Goal: Task Accomplishment & Management: Manage account settings

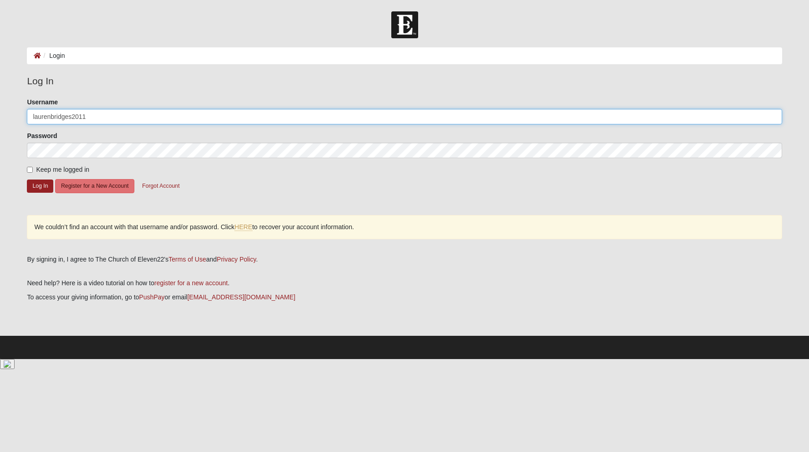
click at [64, 115] on input "laurenbridges2011" at bounding box center [404, 116] width 755 height 15
type input "laurenbridges"
click at [27, 179] on button "Log In" at bounding box center [40, 185] width 26 height 13
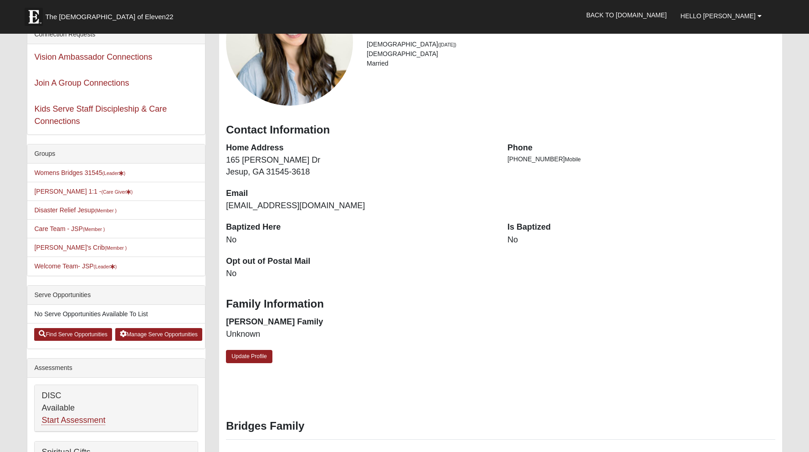
scroll to position [107, 0]
click at [251, 357] on link "Update Profile" at bounding box center [249, 355] width 46 height 13
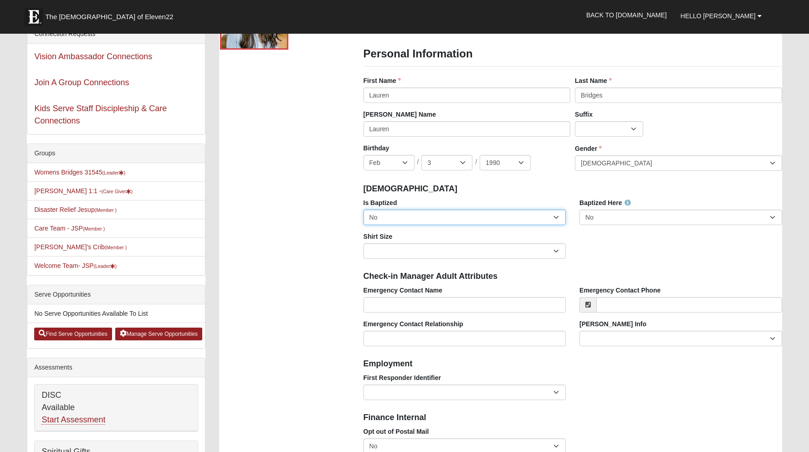
click at [459, 213] on select "No Yes" at bounding box center [464, 216] width 203 height 15
click at [436, 214] on select "No Yes" at bounding box center [464, 216] width 203 height 15
select select "True"
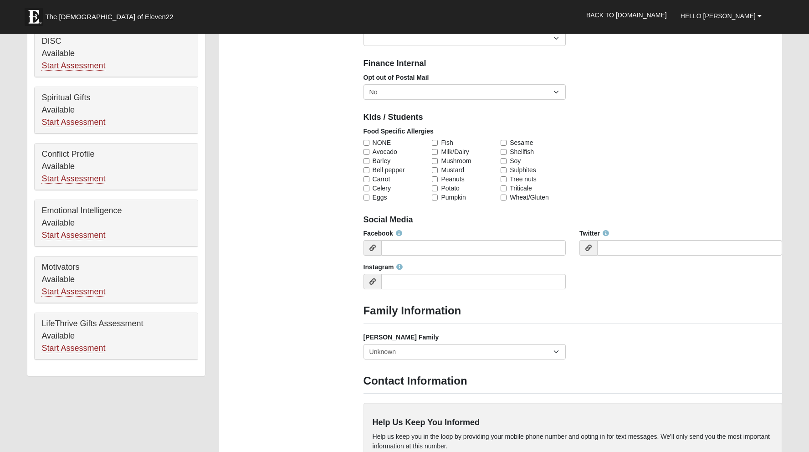
scroll to position [499, 0]
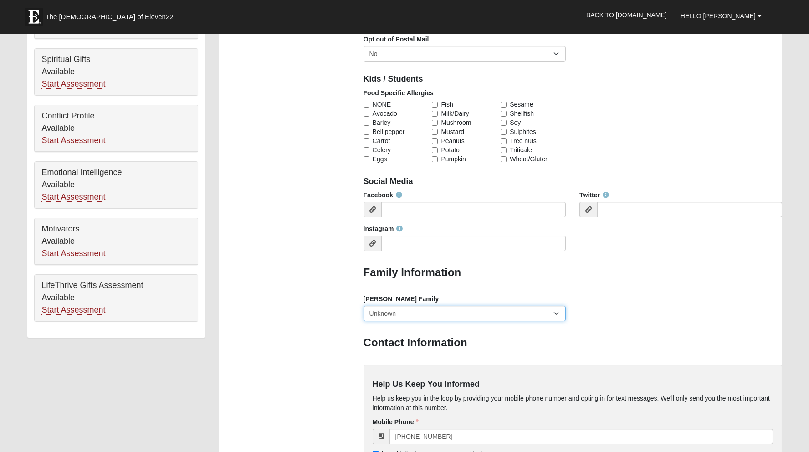
click at [392, 312] on select "Yes, we are a current foster family No, we are a former foster family No, we ha…" at bounding box center [464, 313] width 203 height 15
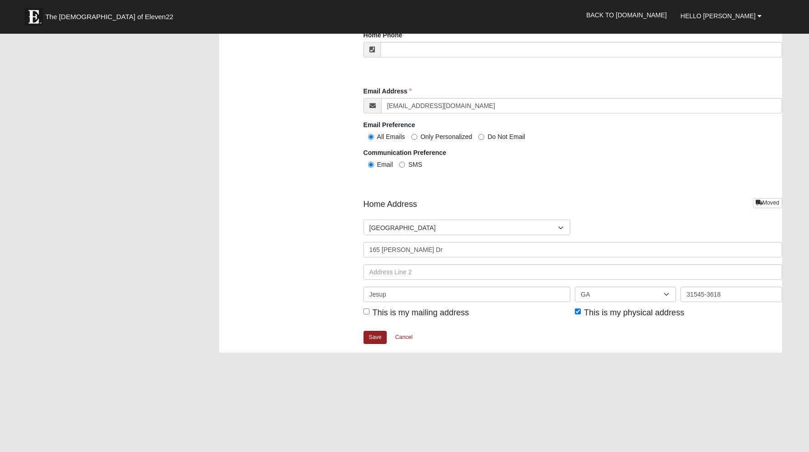
scroll to position [948, 0]
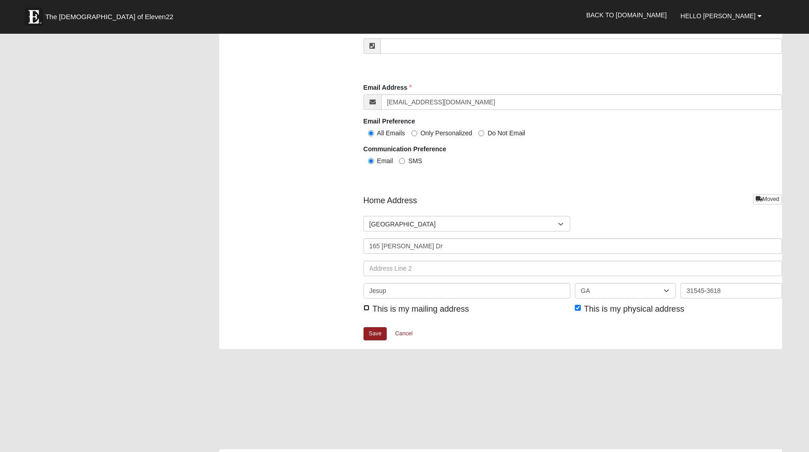
click at [363, 309] on input "This is my mailing address" at bounding box center [366, 308] width 6 height 6
checkbox input "true"
click at [371, 331] on link "Save" at bounding box center [375, 333] width 24 height 13
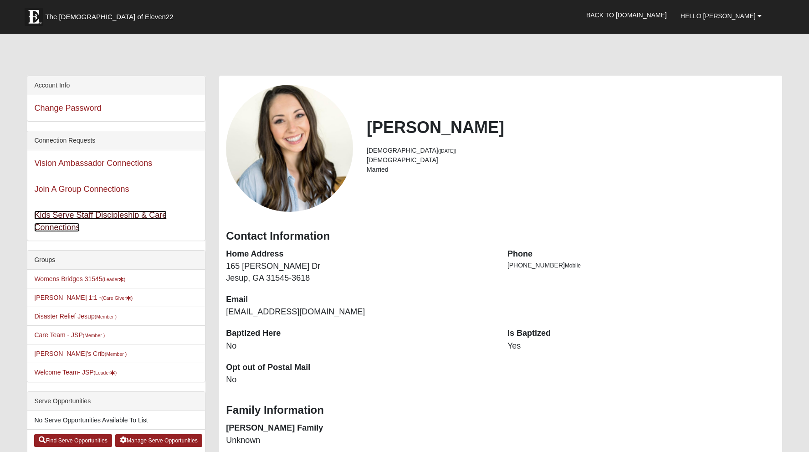
click at [103, 216] on link "Kids Serve Staff Discipleship & Care Connections" at bounding box center [100, 220] width 133 height 21
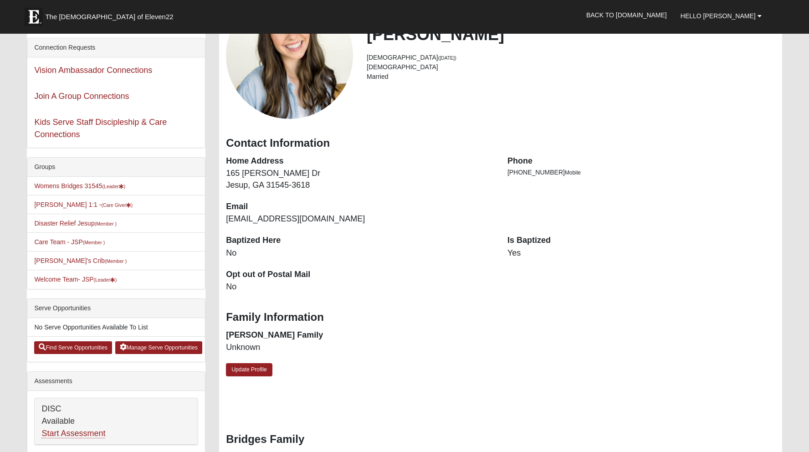
scroll to position [105, 0]
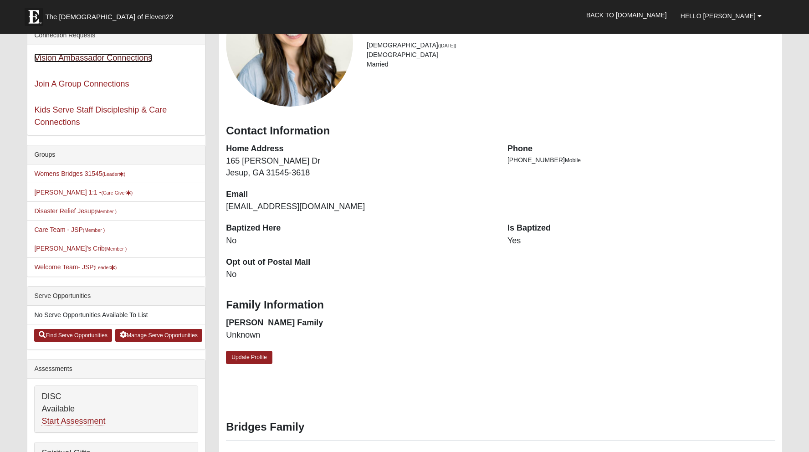
click at [101, 59] on link "Vision Ambassador Connections" at bounding box center [93, 57] width 118 height 9
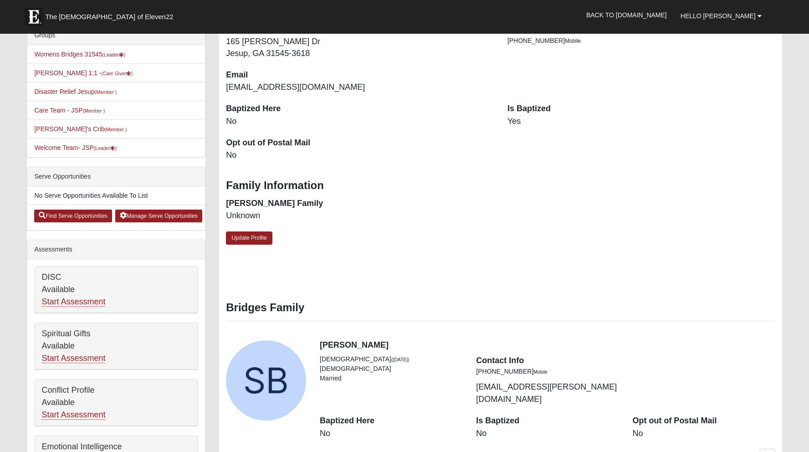
scroll to position [226, 0]
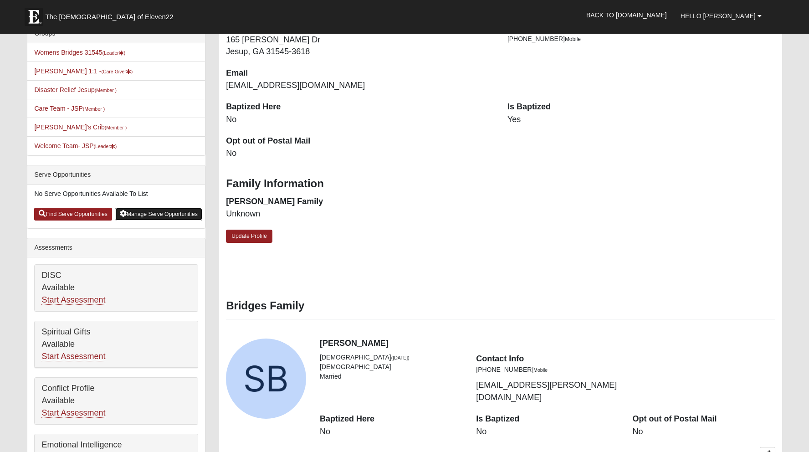
click at [143, 217] on link "Manage Serve Opportunities" at bounding box center [158, 214] width 87 height 13
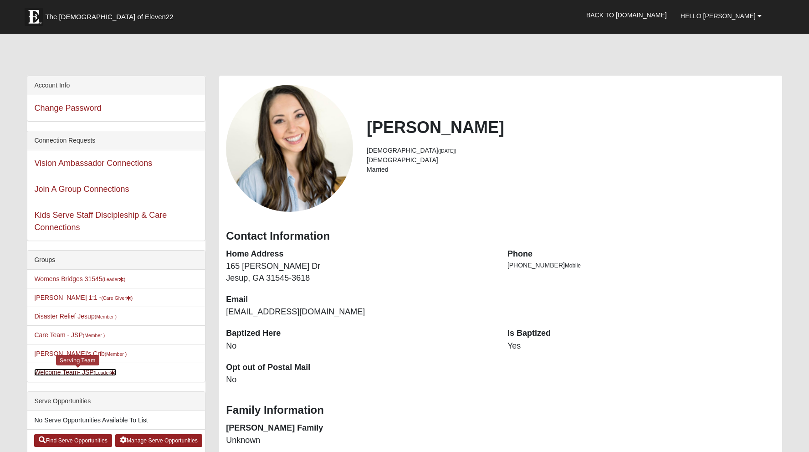
click at [71, 371] on link "Welcome Team- JSP (Leader )" at bounding box center [75, 371] width 82 height 7
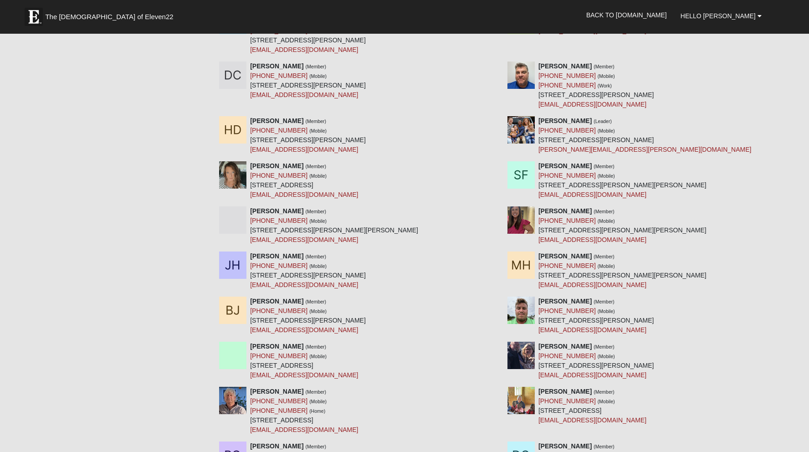
scroll to position [423, 0]
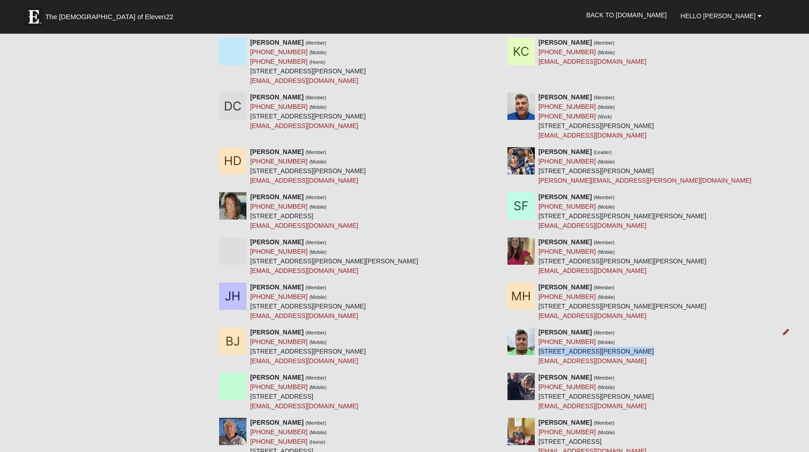
drag, startPoint x: 539, startPoint y: 351, endPoint x: 628, endPoint y: 347, distance: 89.3
click at [628, 347] on div "Eddie Jones (Member) (904) 583-1397 (Mobile) 74 Lewis St Nahunta, GA 31553-5563…" at bounding box center [596, 346] width 116 height 38
copy div "74 Lewis St Nahunta, GA 31553"
drag, startPoint x: 582, startPoint y: 341, endPoint x: 538, endPoint y: 339, distance: 44.2
click at [538, 339] on div "Eddie Jones (Member) (904) 583-1397 (Mobile) 74 Lewis St Nahunta, GA 31553-5563…" at bounding box center [596, 346] width 116 height 38
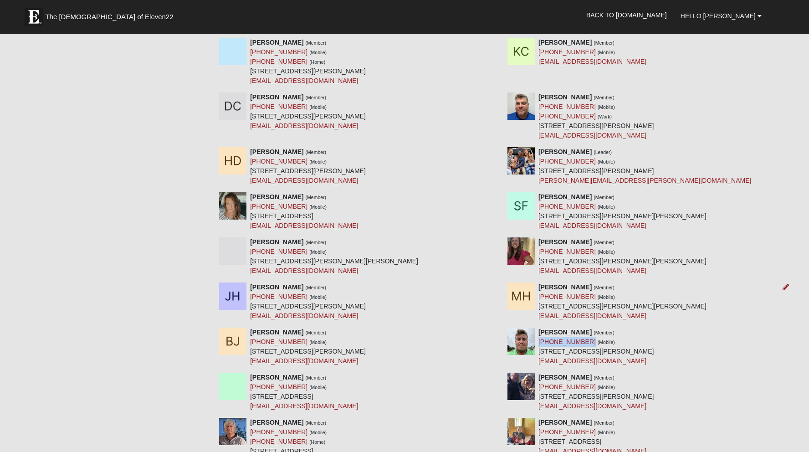
copy link "[PHONE_NUMBER]"
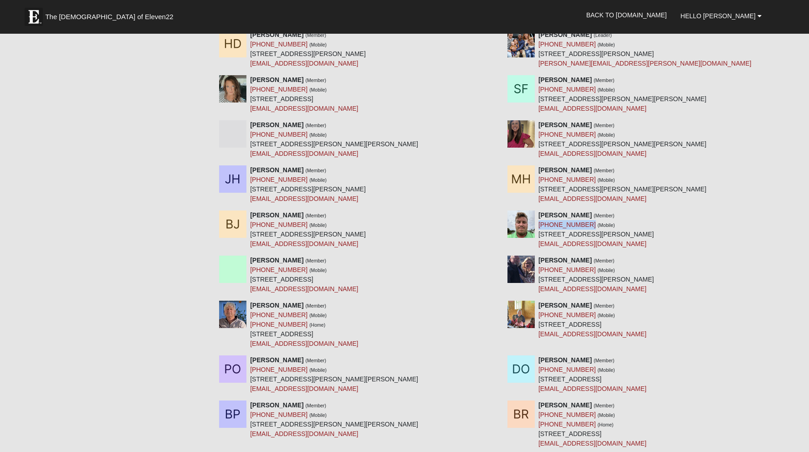
scroll to position [0, 0]
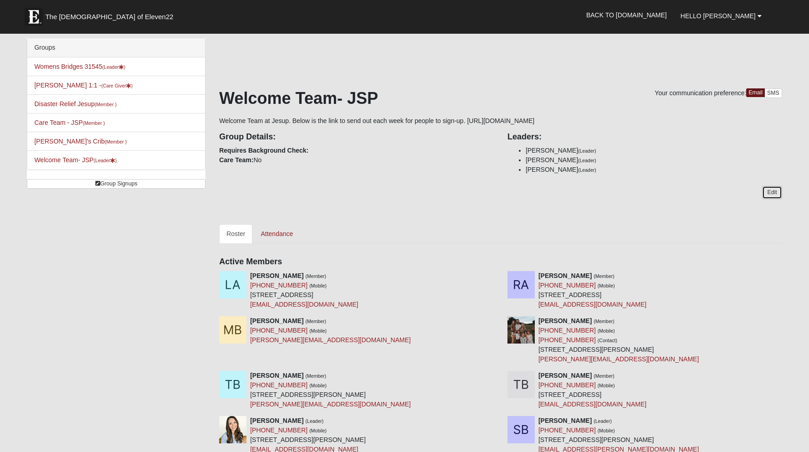
click at [778, 192] on link "Edit" at bounding box center [772, 192] width 20 height 13
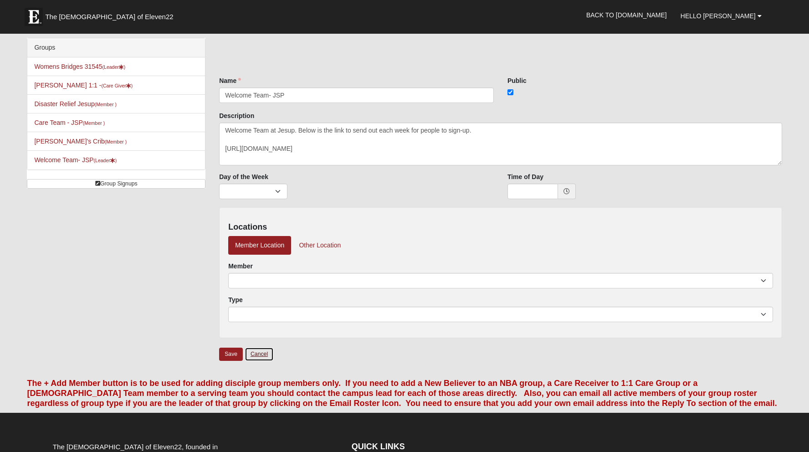
click at [264, 351] on link "Cancel" at bounding box center [259, 354] width 29 height 14
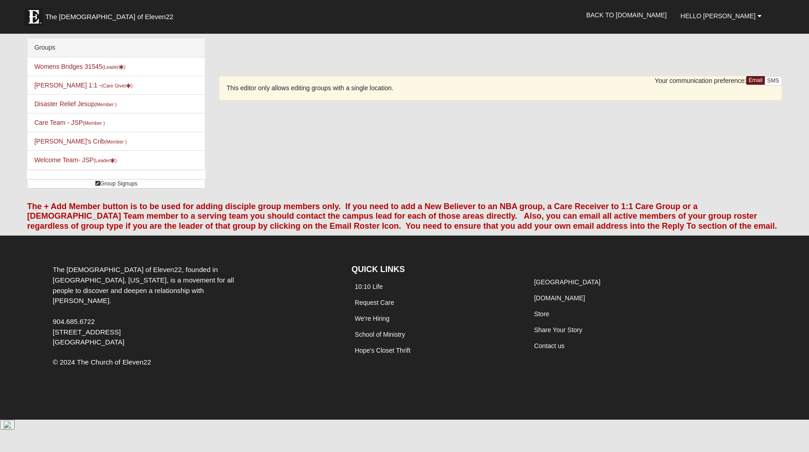
click at [431, 165] on div "Groups Womens Bridges 31545 (Leader ) Lauren Bridges 1:1 - (Care Giver ) Disast…" at bounding box center [404, 117] width 768 height 158
click at [109, 163] on small "(Leader )" at bounding box center [105, 160] width 23 height 5
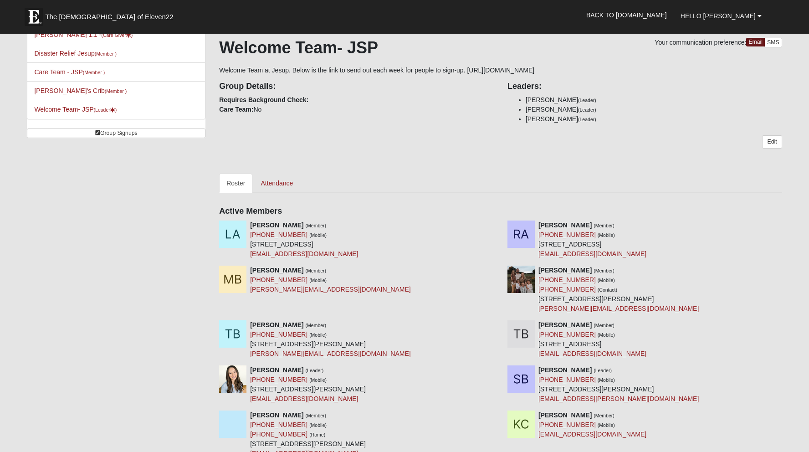
scroll to position [45, 0]
